Goal: Navigation & Orientation: Find specific page/section

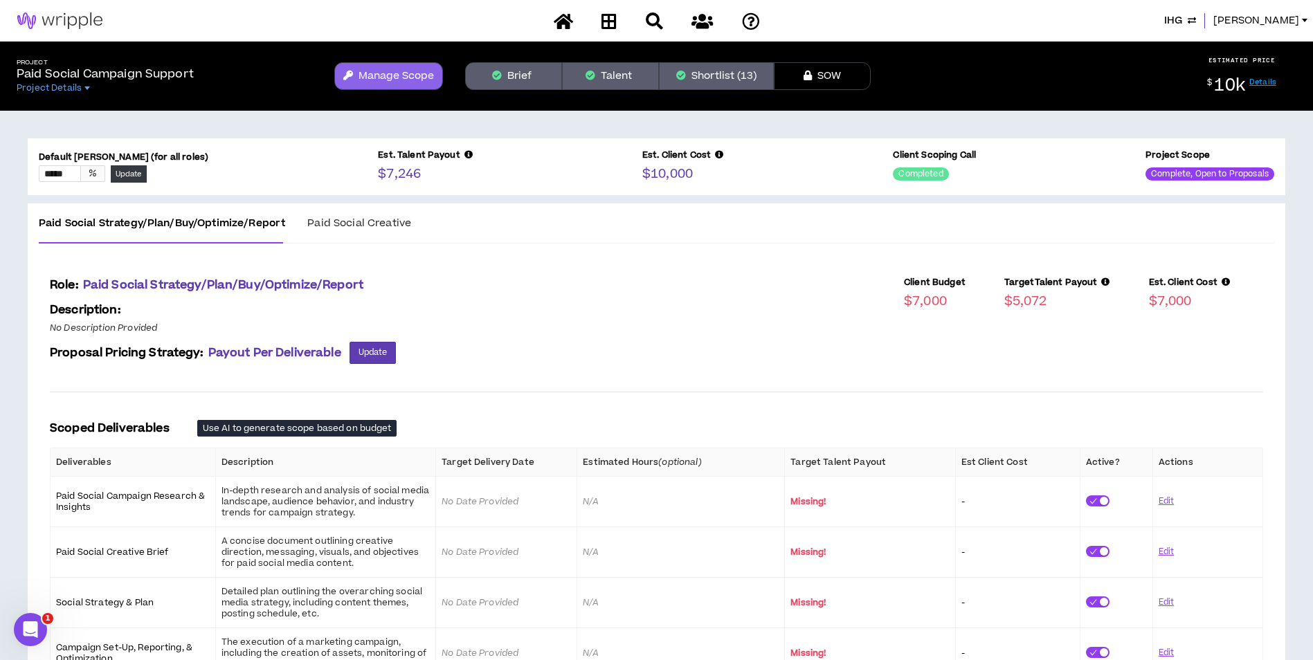
drag, startPoint x: 700, startPoint y: 154, endPoint x: 500, endPoint y: 284, distance: 238.0
click at [500, 284] on div "Client Budget $7,000 Target Talent Payout $5,072 Est. Client Cost $7,000" at bounding box center [829, 294] width 867 height 35
click at [400, 84] on button "Manage Scope" at bounding box center [388, 76] width 109 height 28
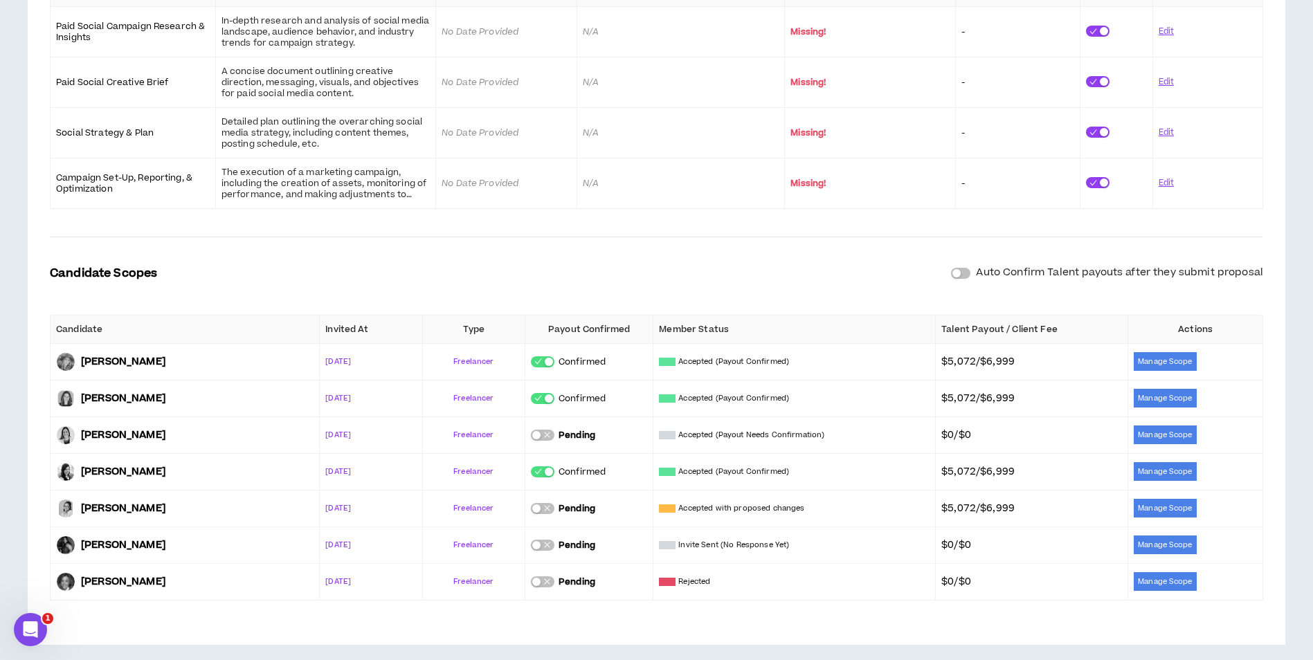
scroll to position [482, 0]
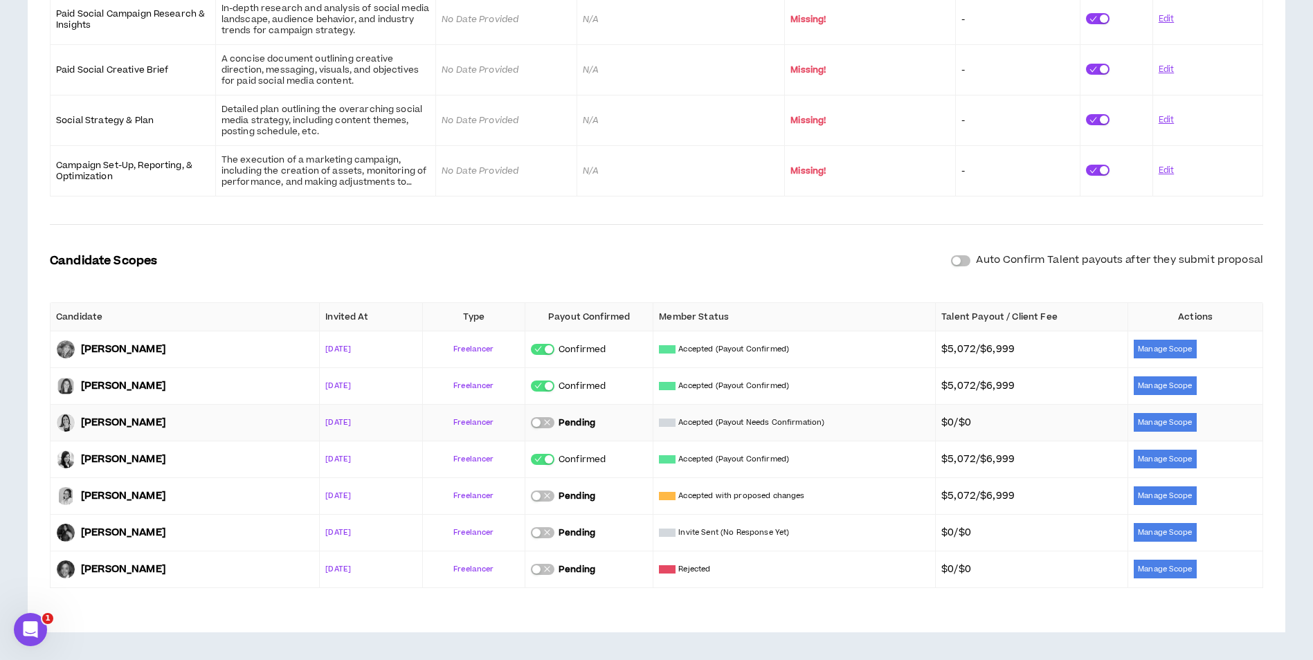
click at [754, 427] on p "Accepted (Payout Needs Confirmation)" at bounding box center [751, 422] width 146 height 11
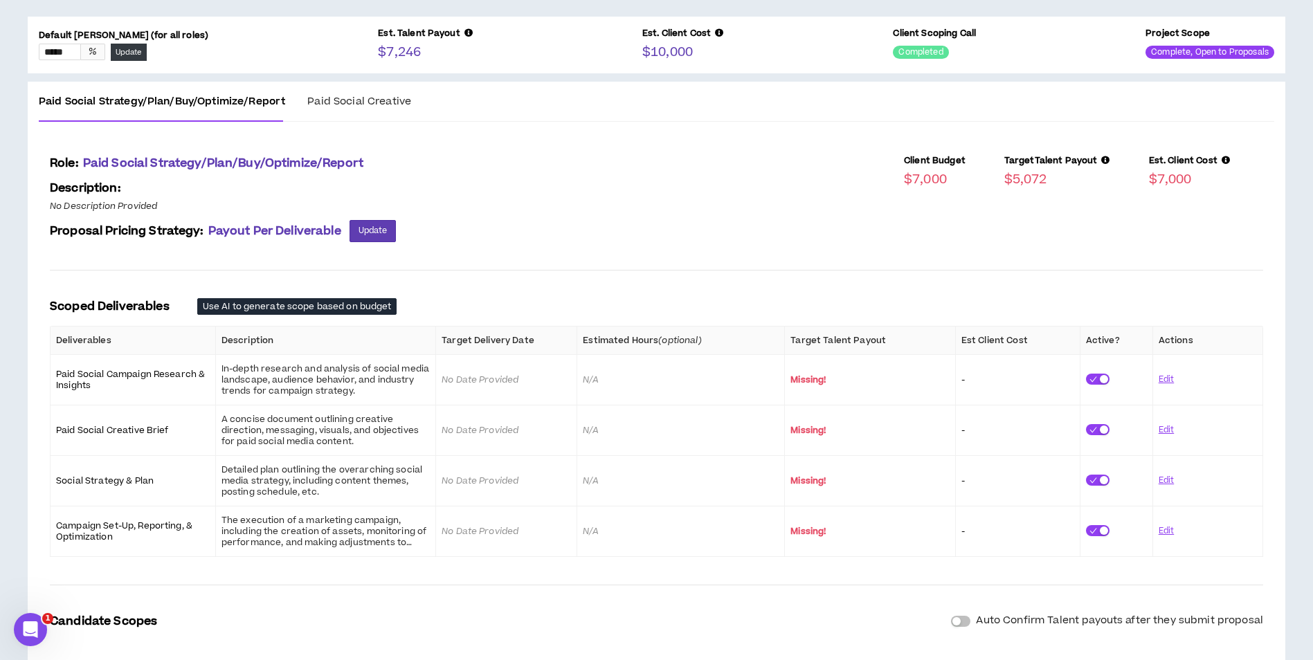
scroll to position [0, 0]
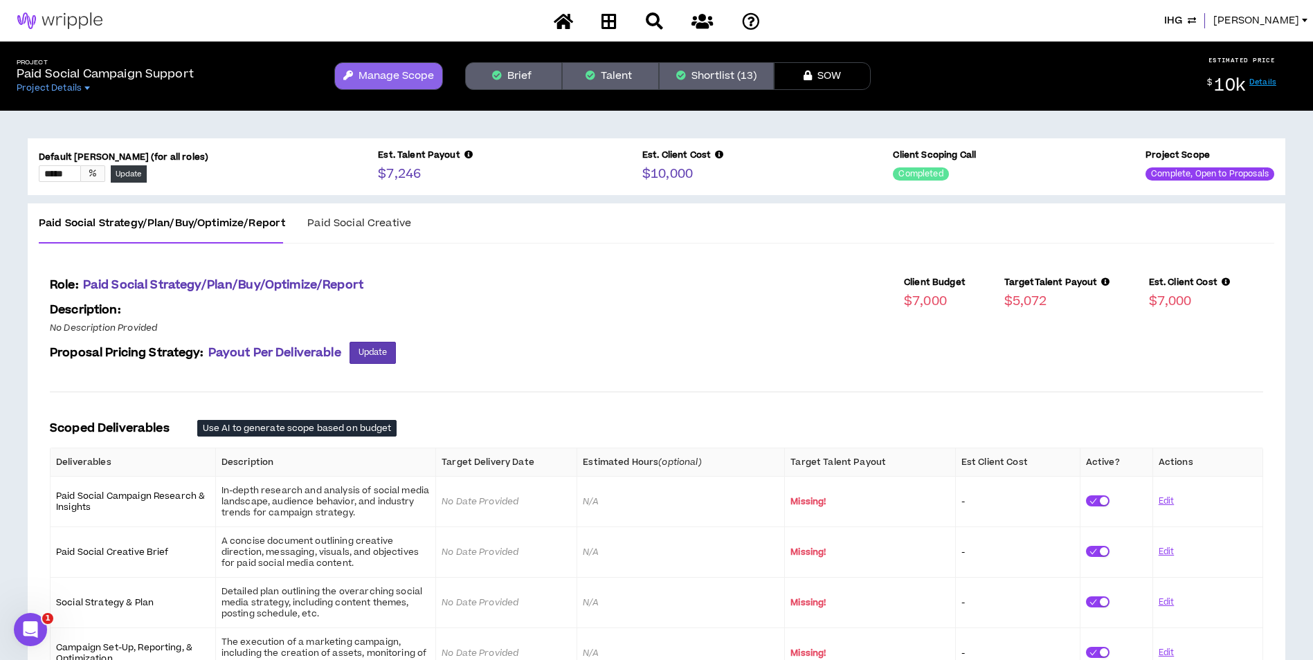
click at [1285, 24] on span "[PERSON_NAME]" at bounding box center [1256, 20] width 86 height 15
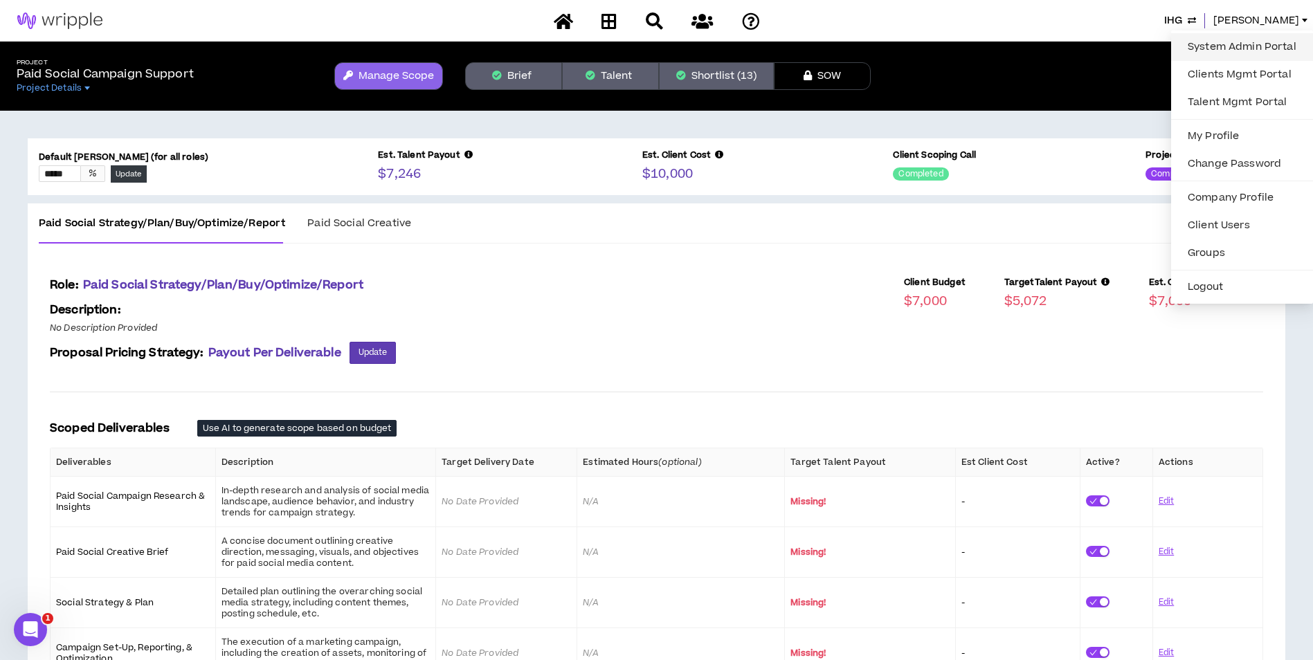
click at [1256, 56] on link "System Admin Portal" at bounding box center [1241, 47] width 125 height 21
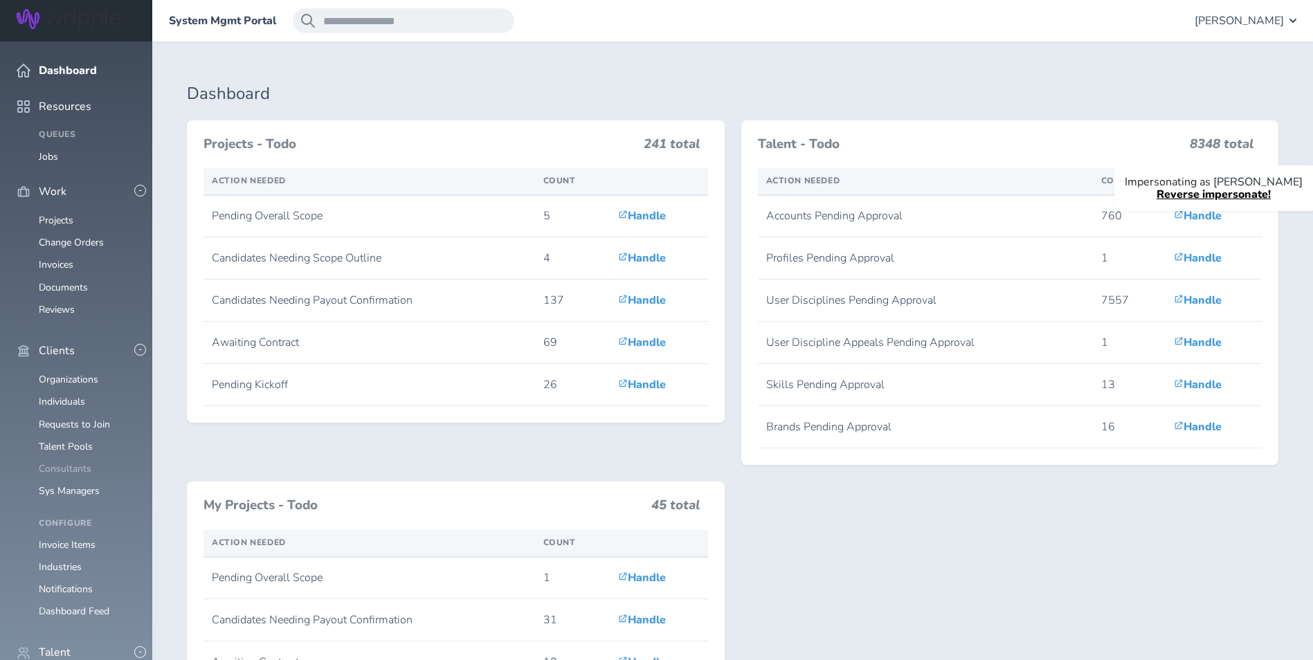
click at [66, 462] on link "Consultants" at bounding box center [65, 468] width 53 height 13
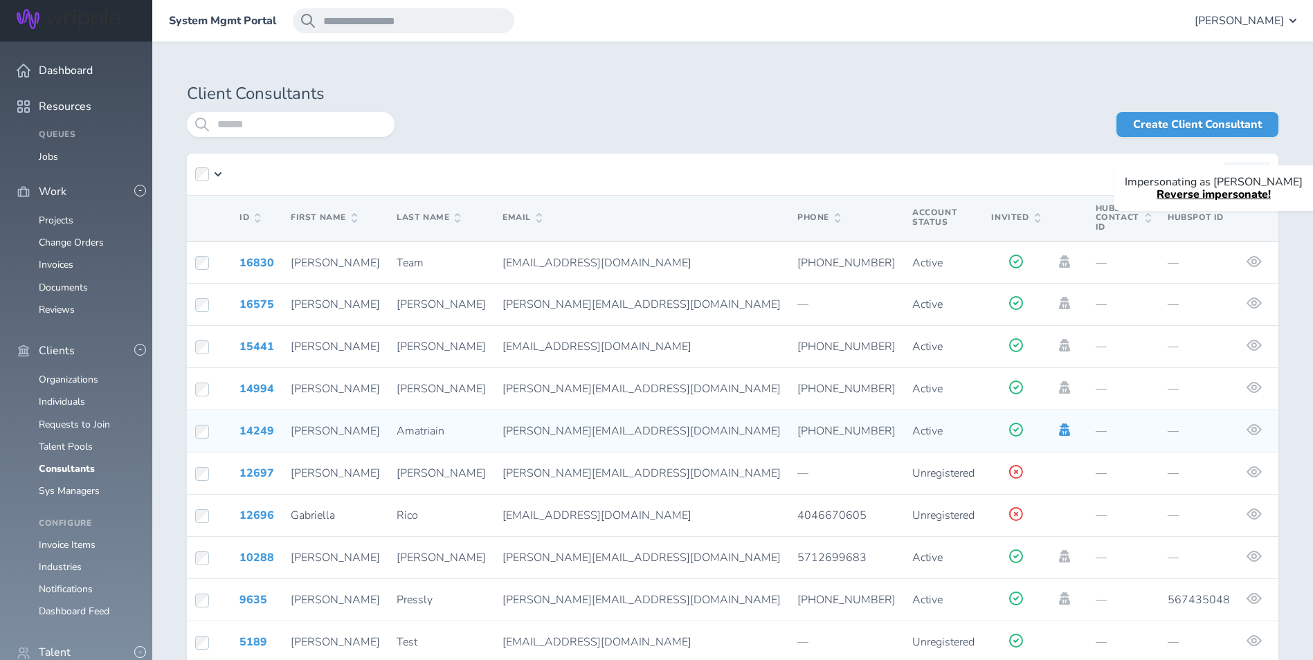
click at [1059, 424] on icon at bounding box center [1064, 430] width 11 height 12
